Goal: Task Accomplishment & Management: Complete application form

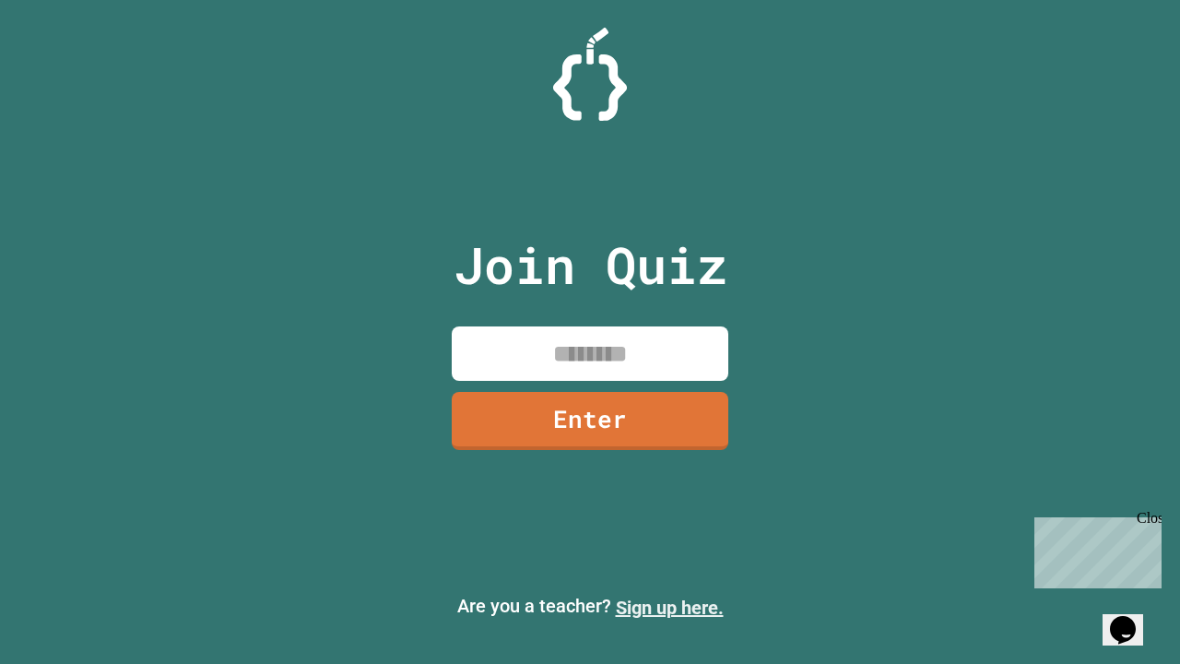
click at [669, 607] on link "Sign up here." at bounding box center [670, 607] width 108 height 22
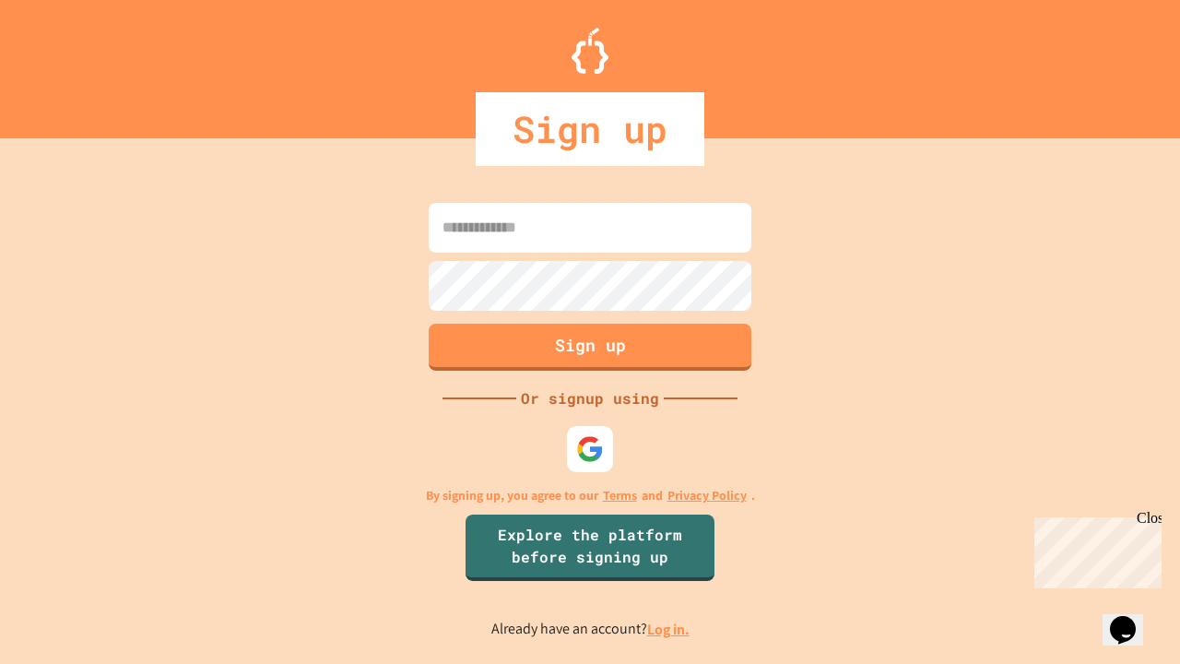
click at [669, 629] on link "Log in." at bounding box center [668, 628] width 42 height 19
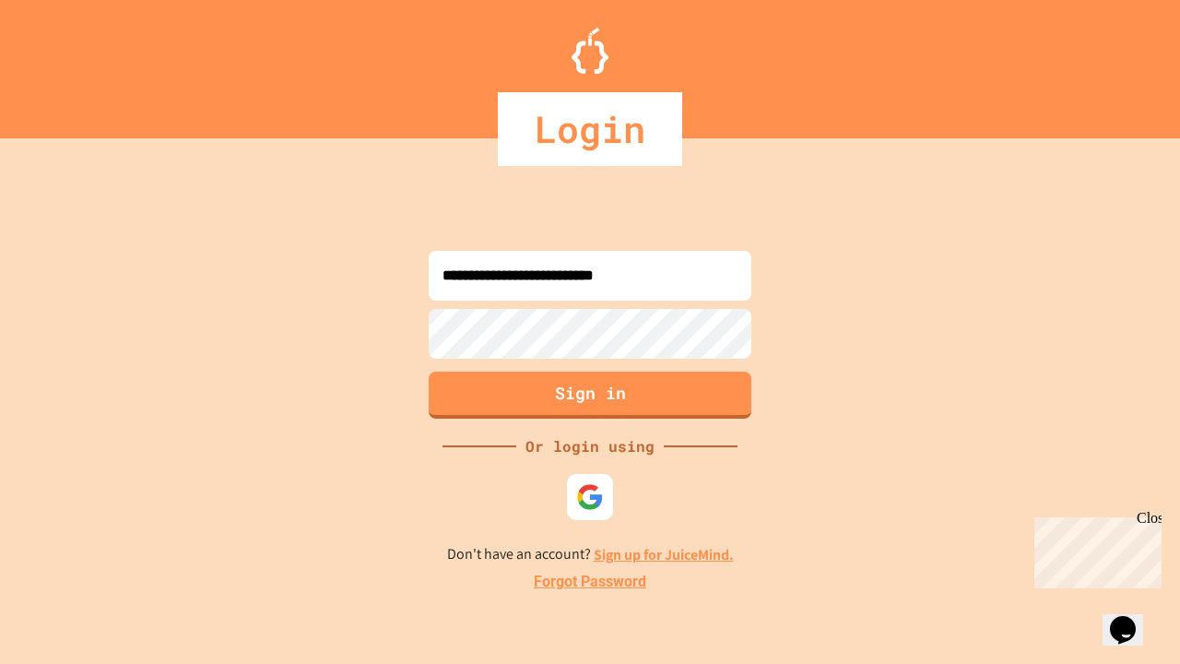
type input "**********"
